Goal: Information Seeking & Learning: Learn about a topic

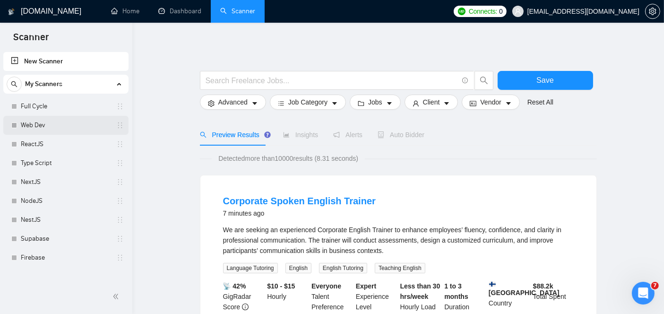
click at [35, 125] on link "Web Dev" at bounding box center [66, 125] width 90 height 19
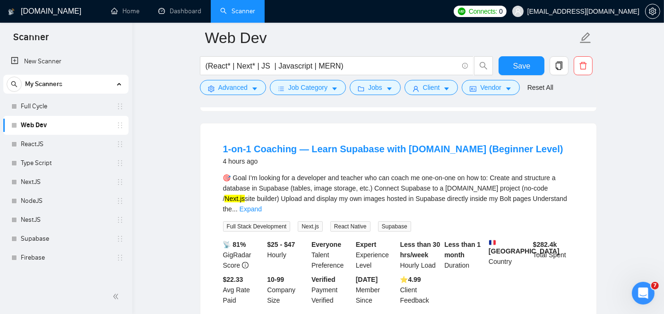
scroll to position [303, 0]
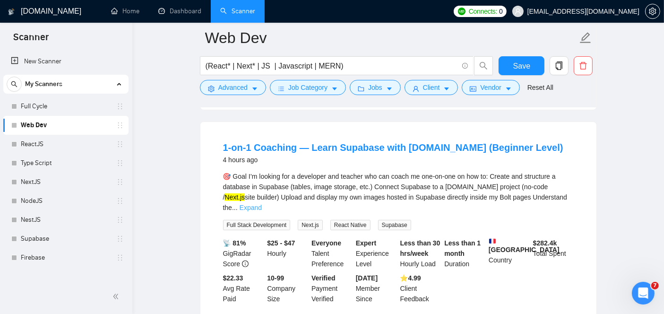
click at [262, 204] on link "Expand" at bounding box center [251, 208] width 22 height 8
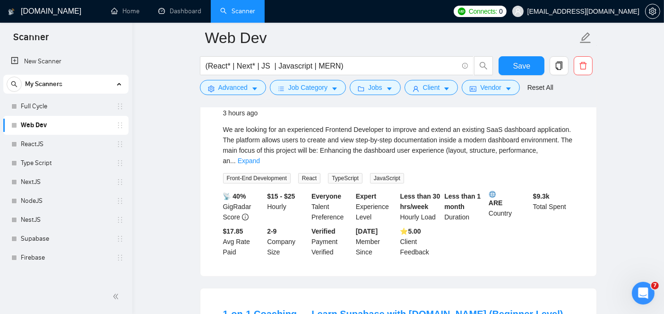
scroll to position [0, 0]
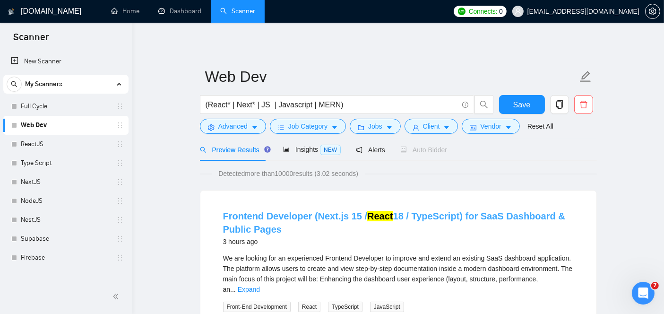
click at [320, 214] on link "Frontend Developer (Next.js 15 / React 18 / TypeScript) for SaaS Dashboard & Pu…" at bounding box center [394, 223] width 342 height 24
click at [278, 213] on link "Frontend Developer (Next.js 15 / React 18 / TypeScript) for SaaS Dashboard & Pu…" at bounding box center [394, 223] width 342 height 24
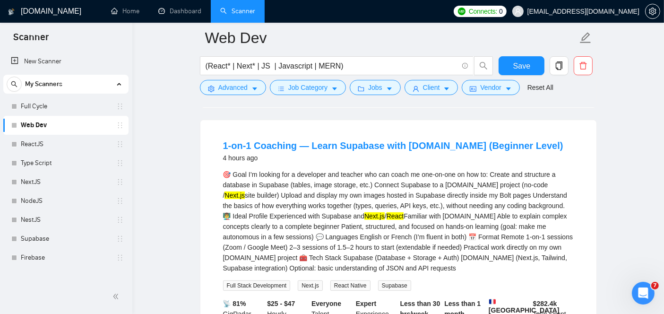
scroll to position [304, 0]
click at [302, 141] on link "1-on-1 Coaching — Learn Supabase with [DOMAIN_NAME] (Beginner Level)" at bounding box center [393, 146] width 340 height 10
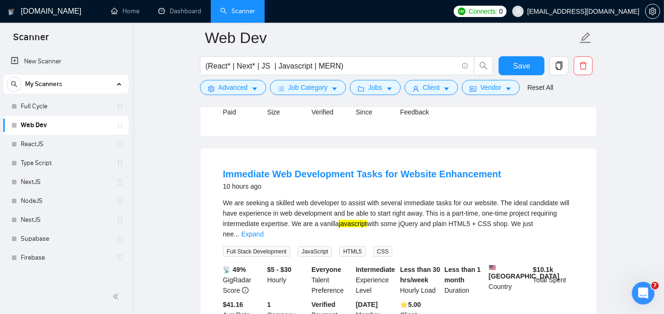
scroll to position [781, 0]
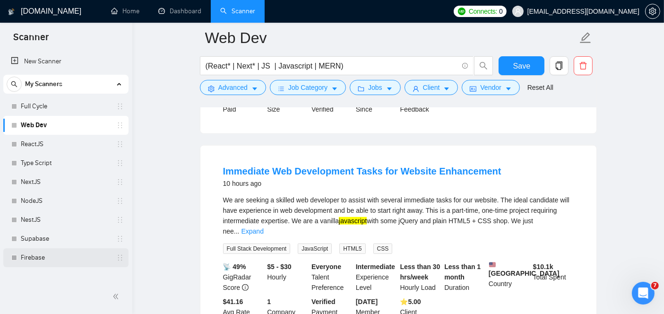
click at [58, 257] on link "Firebase" at bounding box center [66, 257] width 90 height 19
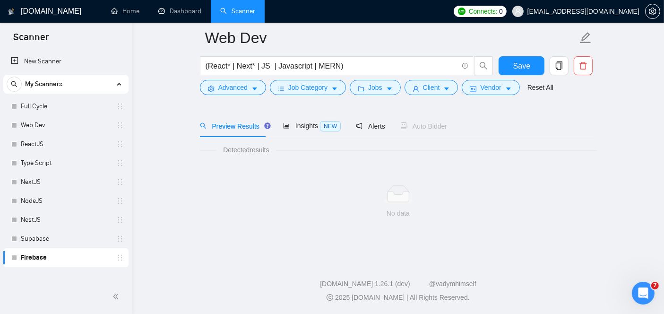
scroll to position [31, 0]
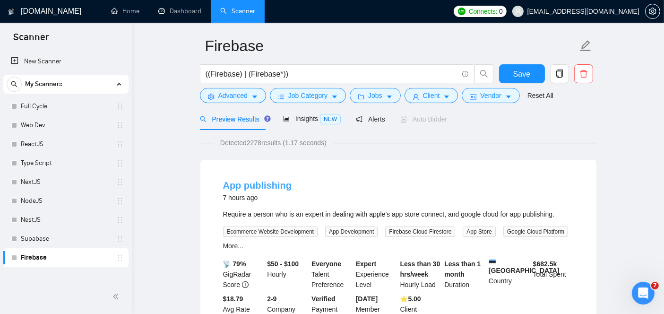
click at [254, 186] on link "App publishing" at bounding box center [257, 185] width 69 height 10
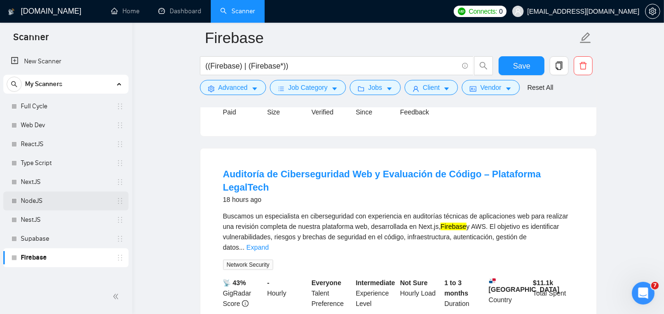
scroll to position [459, 0]
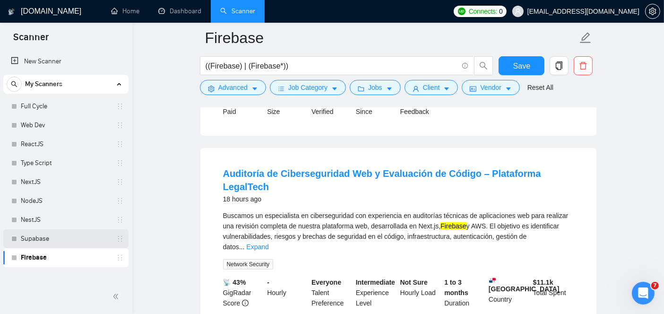
click at [25, 237] on link "Supabase" at bounding box center [66, 238] width 90 height 19
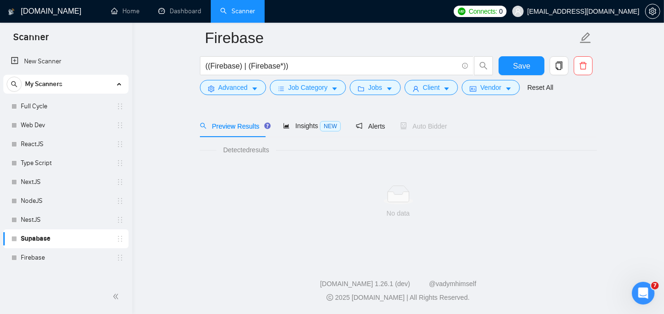
scroll to position [31, 0]
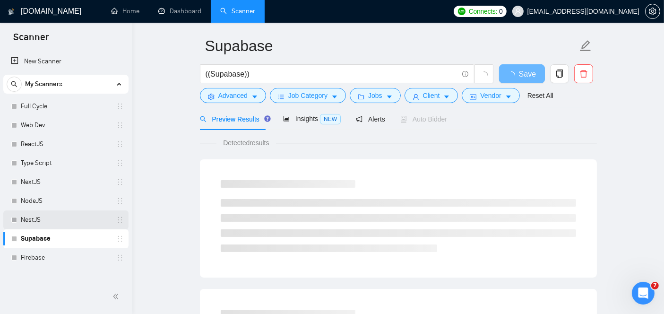
click at [34, 223] on link "NestJS" at bounding box center [66, 219] width 90 height 19
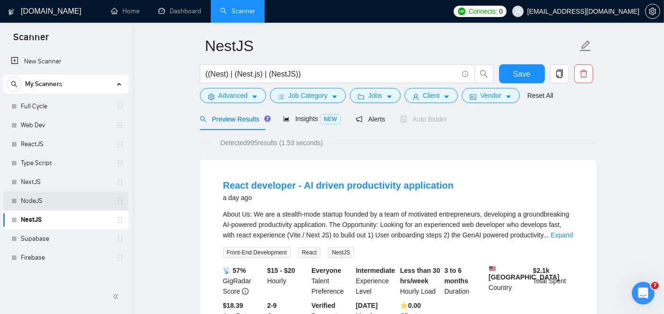
click at [56, 199] on link "NodeJS" at bounding box center [66, 200] width 90 height 19
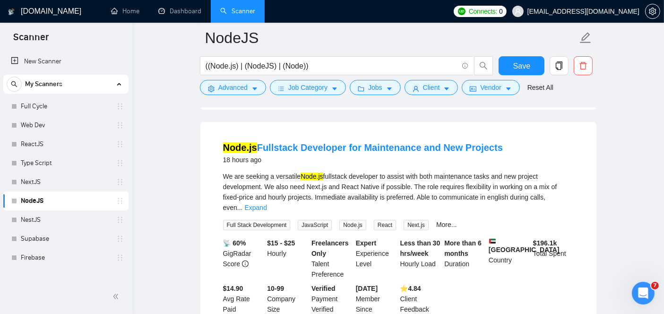
scroll to position [302, 0]
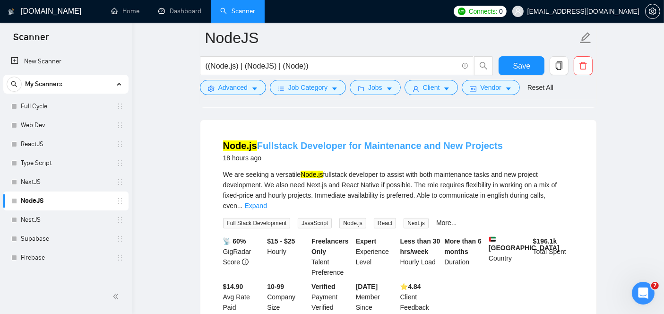
click at [292, 140] on link "Node.js Fullstack Developer for Maintenance and New Projects" at bounding box center [363, 145] width 280 height 10
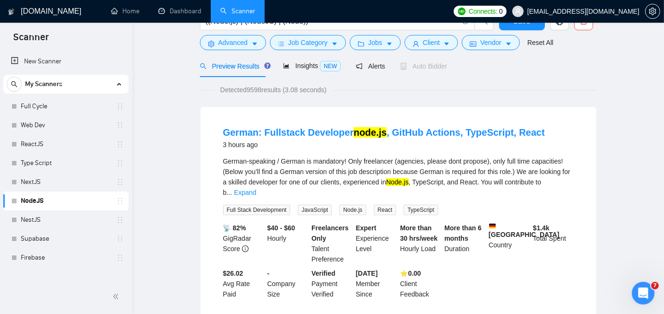
scroll to position [0, 0]
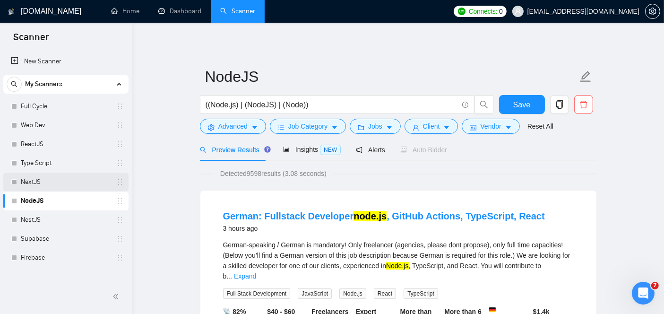
click at [65, 181] on link "NextJS" at bounding box center [66, 182] width 90 height 19
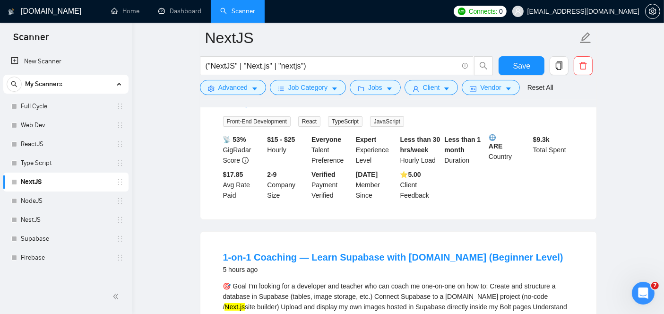
scroll to position [232, 0]
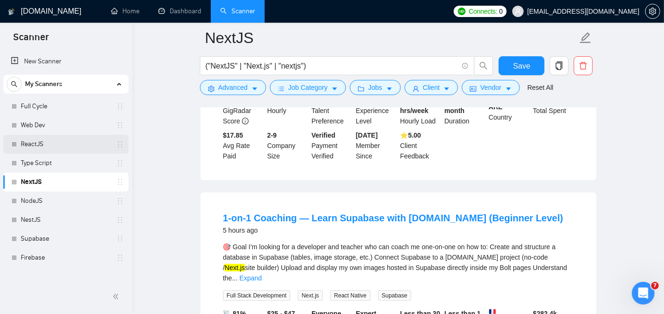
click at [64, 147] on link "ReactJS" at bounding box center [66, 144] width 90 height 19
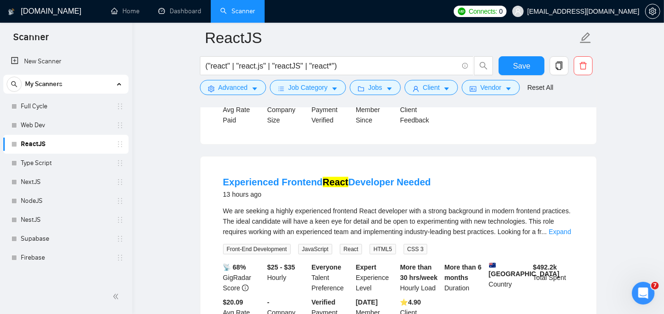
scroll to position [492, 0]
click at [289, 177] on link "Experienced Frontend React Developer Needed" at bounding box center [327, 182] width 208 height 10
